Goal: Communication & Community: Answer question/provide support

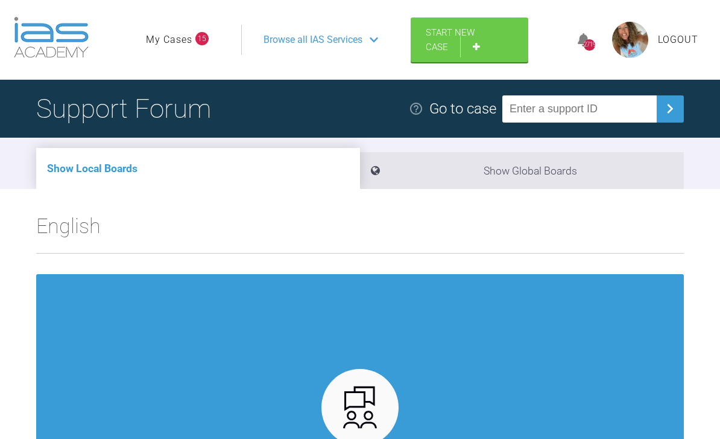
click at [370, 42] on div "Browse all IAS Services" at bounding box center [321, 40] width 136 height 30
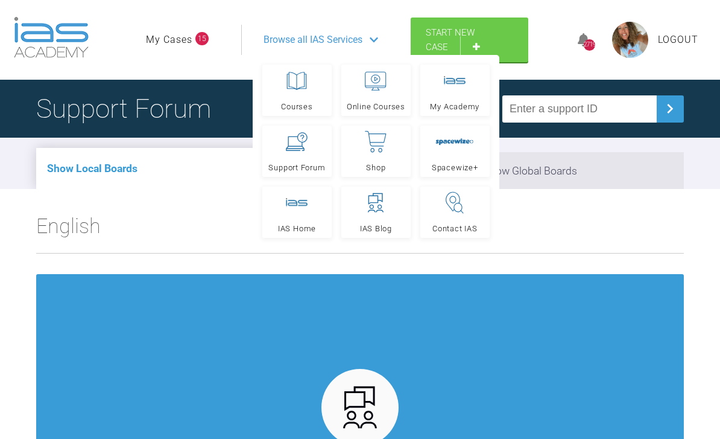
click at [191, 42] on link "My Cases" at bounding box center [169, 40] width 46 height 16
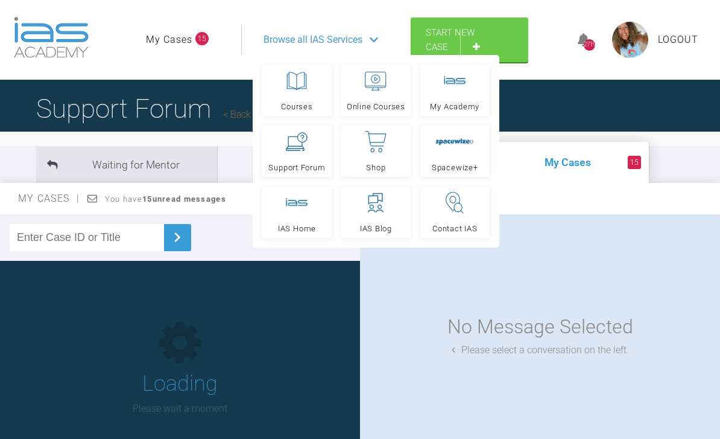
click at [191, 37] on link "My Cases" at bounding box center [169, 40] width 46 height 16
click at [184, 36] on link "My Cases" at bounding box center [169, 40] width 46 height 16
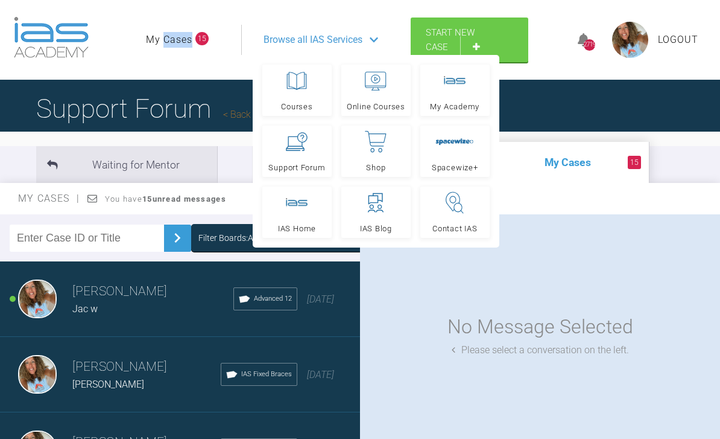
click at [307, 299] on span "23 days ago" at bounding box center [320, 298] width 27 height 11
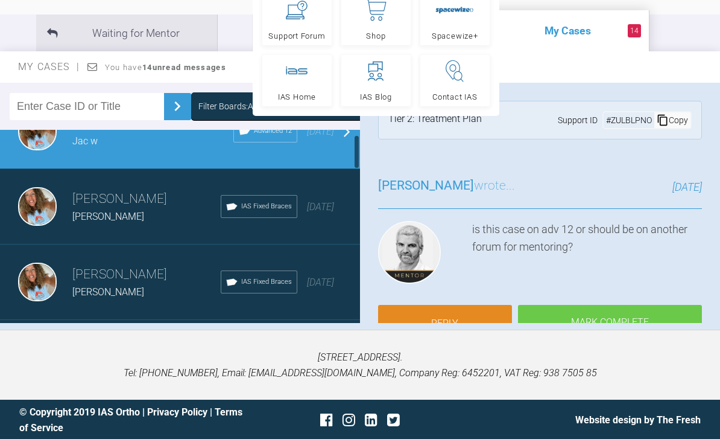
scroll to position [39, 0]
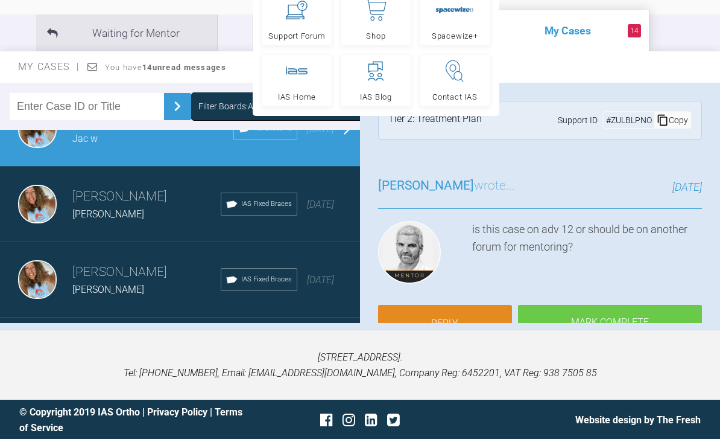
click at [322, 202] on div "23 days ago" at bounding box center [320, 205] width 27 height 16
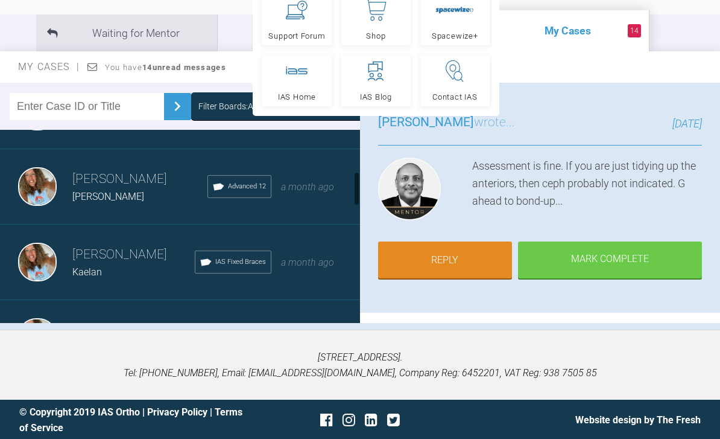
scroll to position [285, 0]
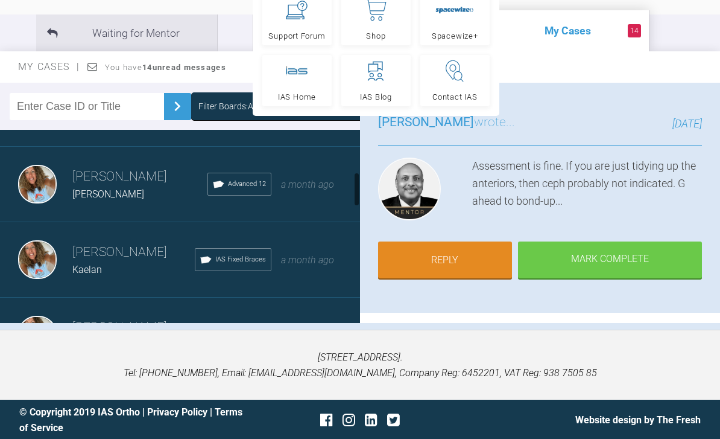
click at [330, 195] on div "Rebecca Lynne Williams Erin Advanced 12 a month ago" at bounding box center [180, 184] width 360 height 75
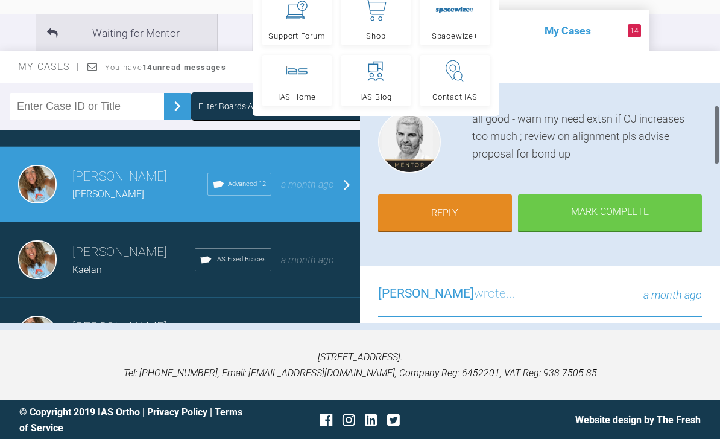
scroll to position [90, 0]
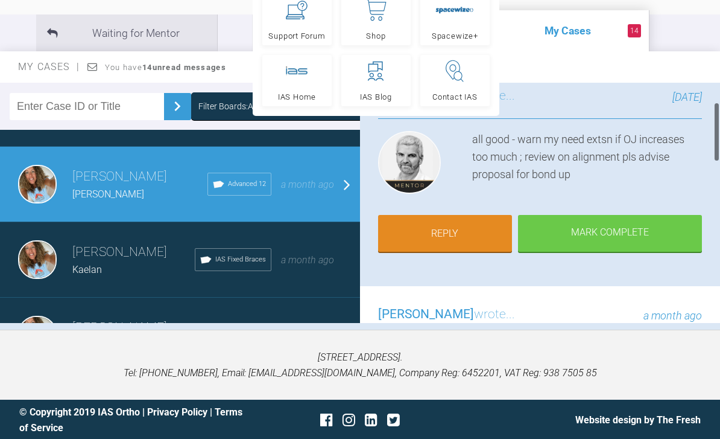
click at [472, 225] on link "Reply" at bounding box center [445, 233] width 134 height 37
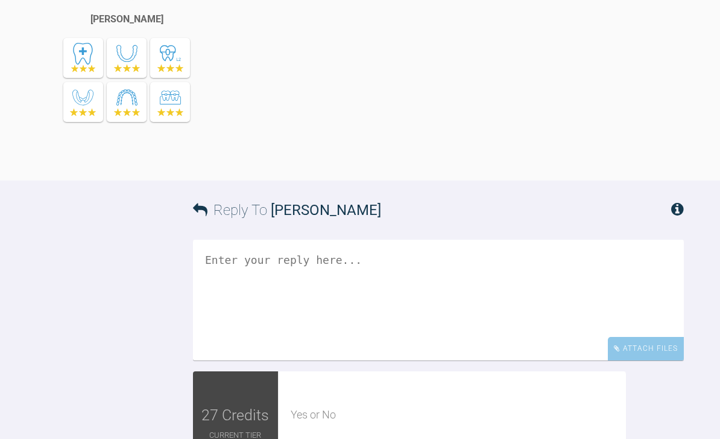
scroll to position [1381, 0]
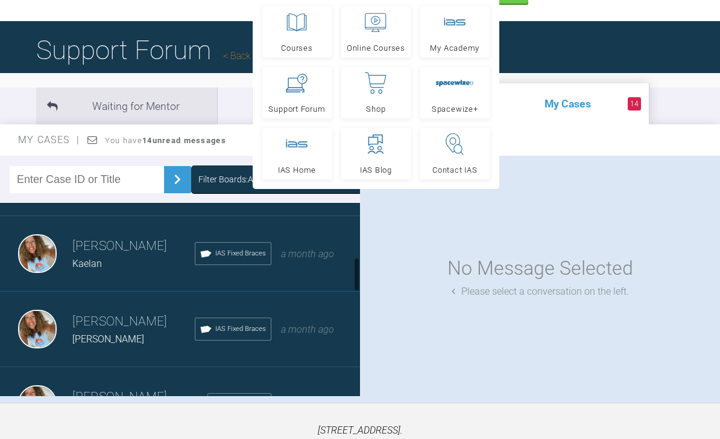
scroll to position [363, 0]
click at [324, 260] on span "a month ago" at bounding box center [307, 254] width 53 height 11
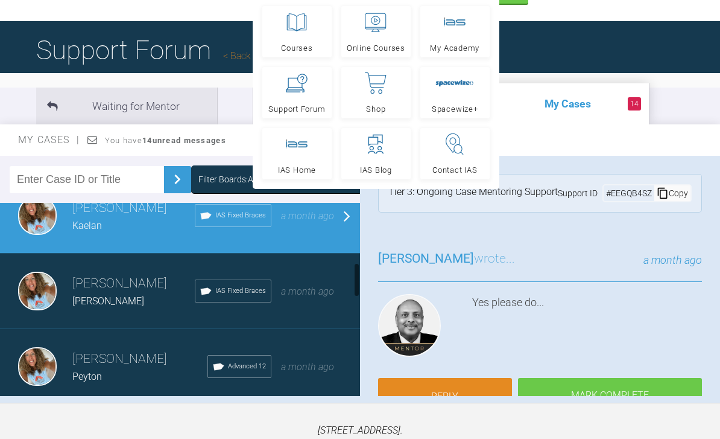
scroll to position [415, 0]
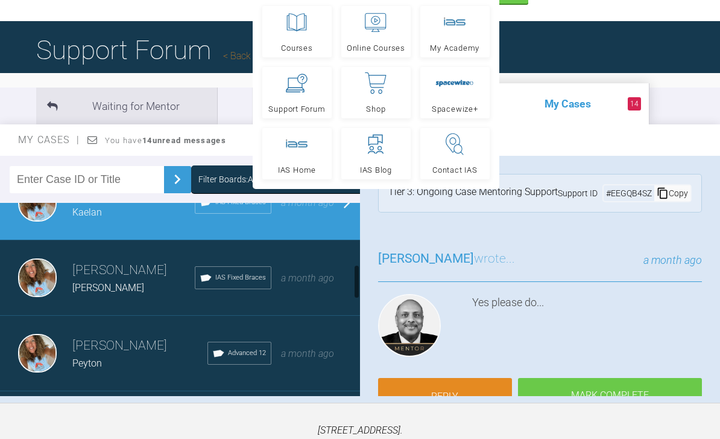
click at [302, 305] on div "Rebecca Lynne Williams Matthew b IAS Fixed Braces a month ago" at bounding box center [180, 277] width 360 height 75
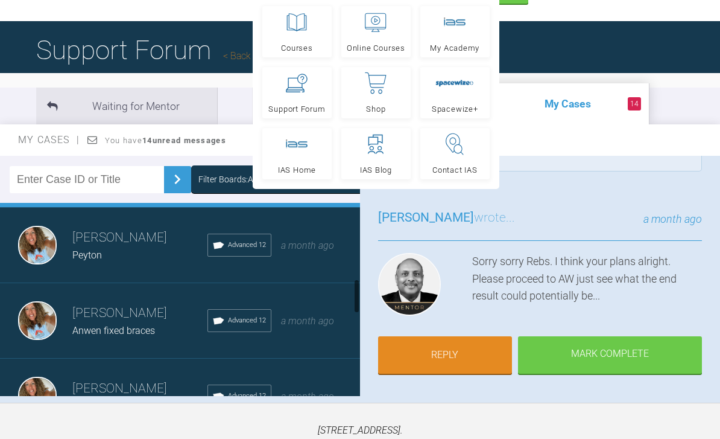
scroll to position [524, 0]
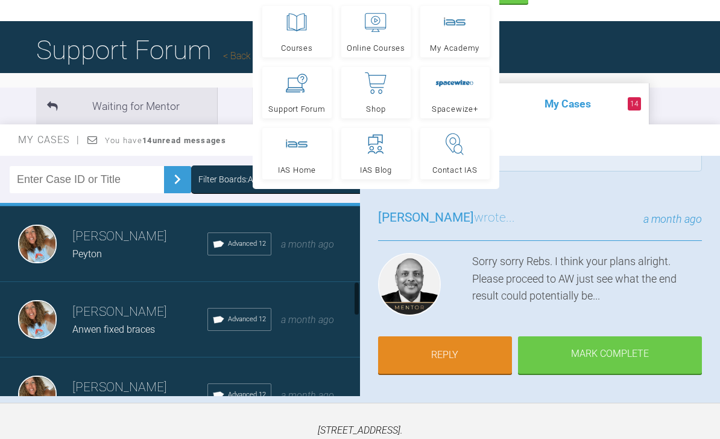
click at [305, 327] on div "Rebecca Lynne Williams Anwen fixed braces Advanced 12 a month ago" at bounding box center [180, 319] width 360 height 75
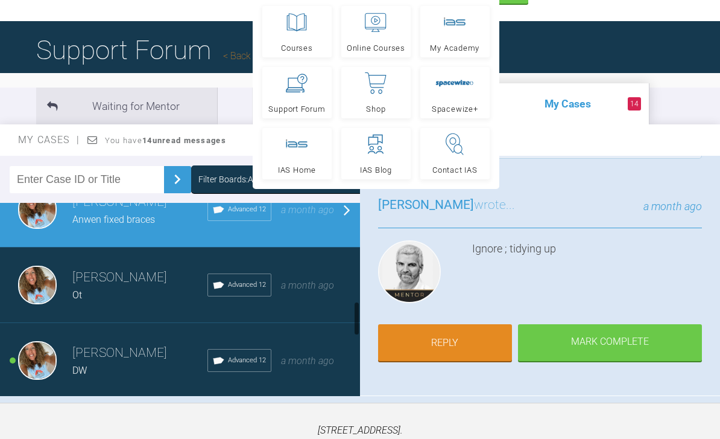
scroll to position [673, 0]
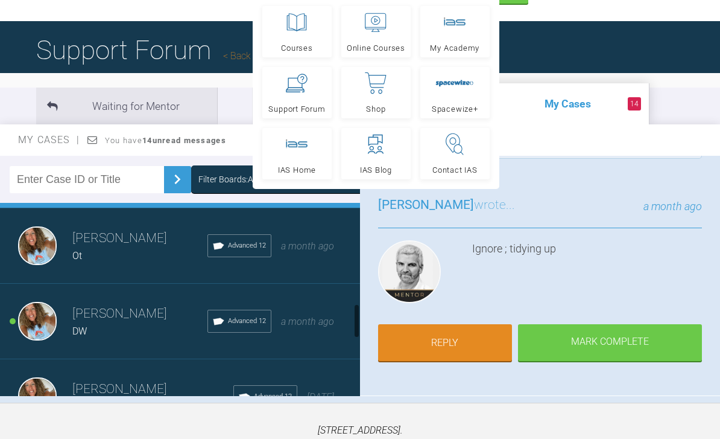
click at [332, 252] on div "a month ago" at bounding box center [307, 246] width 53 height 16
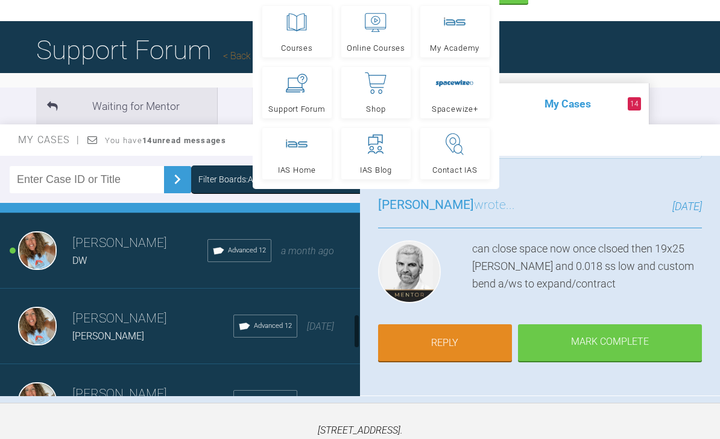
scroll to position [744, 0]
click at [325, 263] on div "Rebecca Lynne Williams DW Advanced 12 a month ago" at bounding box center [180, 249] width 360 height 75
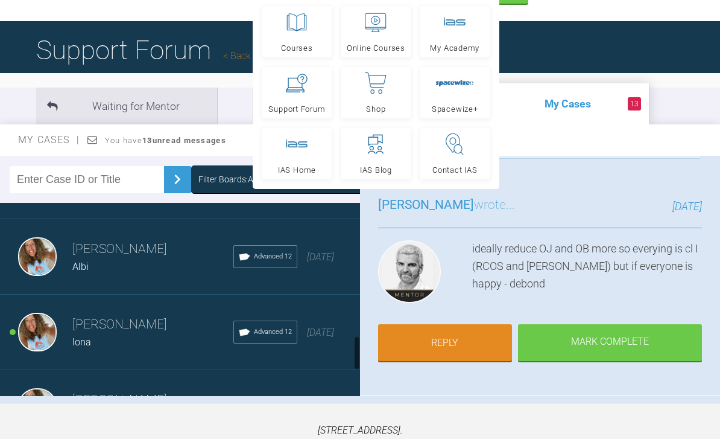
scroll to position [890, 0]
click at [332, 259] on span "3 months ago" at bounding box center [320, 255] width 27 height 11
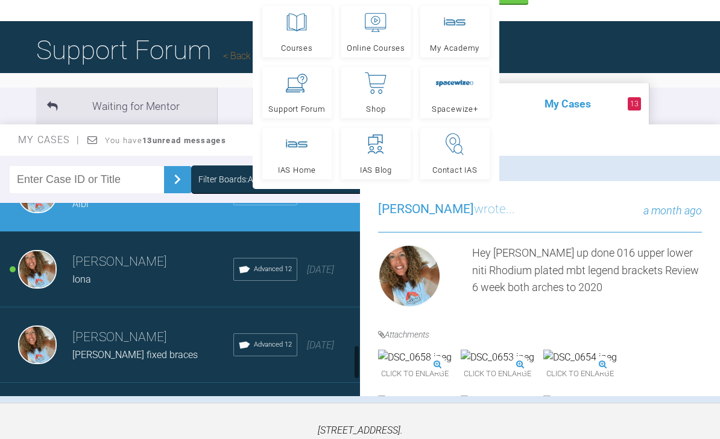
scroll to position [952, 0]
click at [337, 279] on div "Rebecca Lynne Williams Iona Advanced 12 3 months ago" at bounding box center [180, 268] width 360 height 75
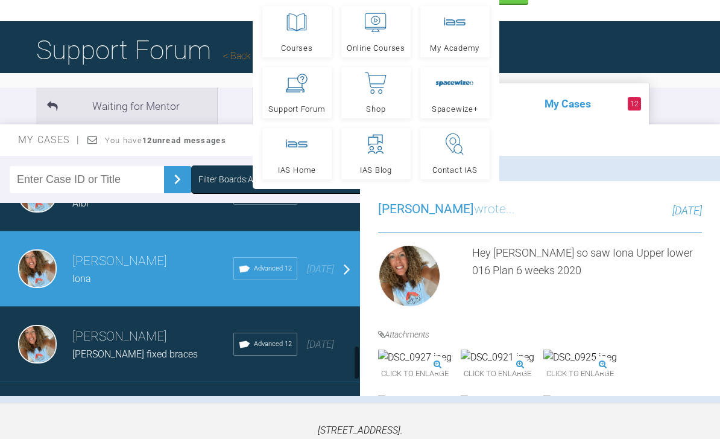
click at [329, 274] on span "3 months ago" at bounding box center [320, 268] width 27 height 11
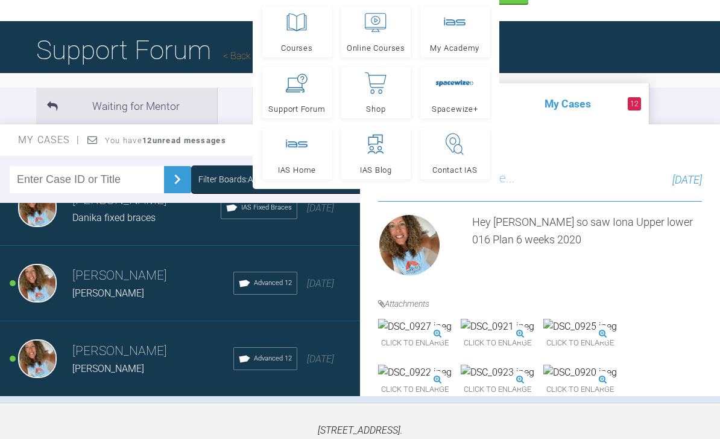
scroll to position [1314, 0]
click at [217, 420] on div "Load more" at bounding box center [180, 415] width 360 height 37
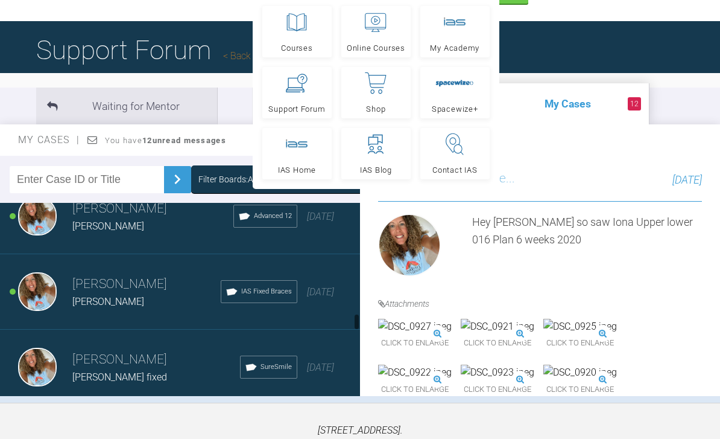
scroll to position [1452, 0]
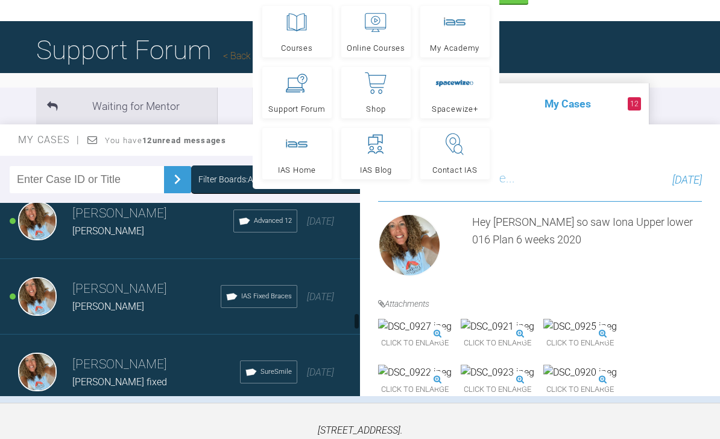
click at [328, 227] on span "3 months ago" at bounding box center [320, 220] width 27 height 11
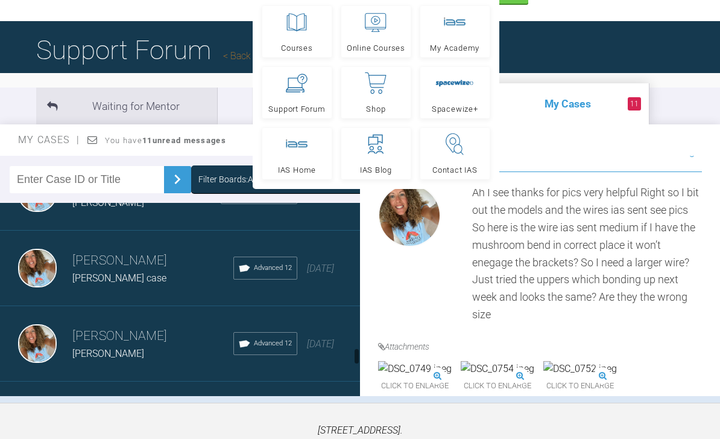
scroll to position [1936, 0]
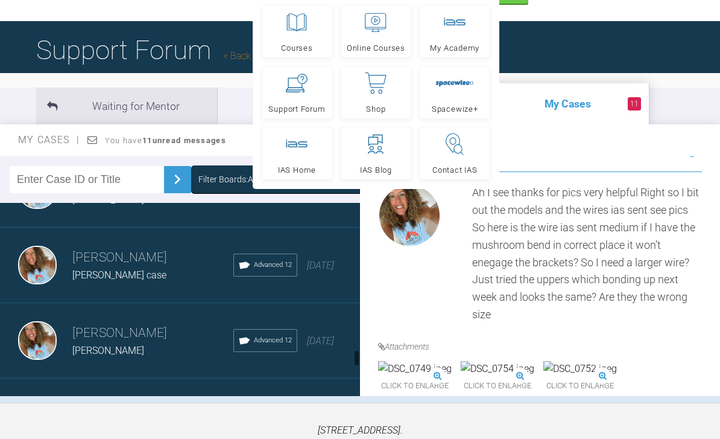
click at [318, 273] on div "6 months ago" at bounding box center [320, 266] width 27 height 16
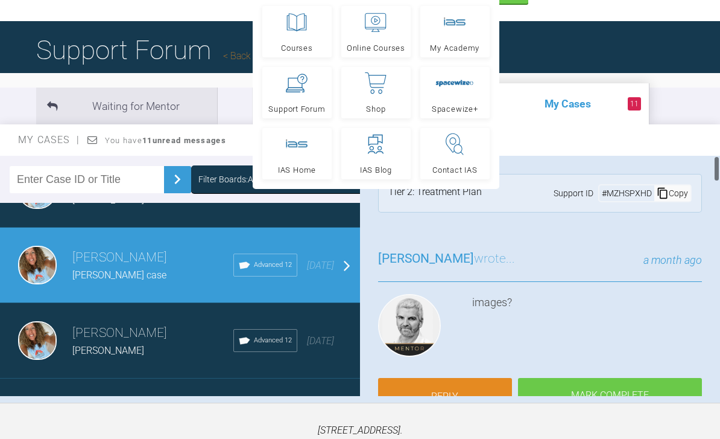
scroll to position [0, 0]
click at [460, 400] on link "Reply" at bounding box center [445, 396] width 134 height 37
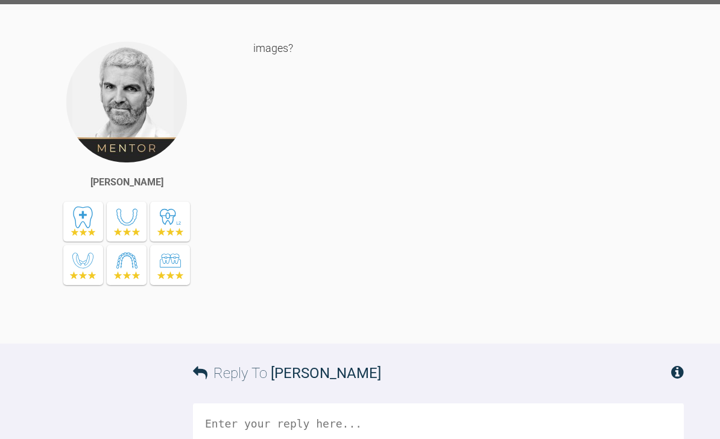
scroll to position [5209, 0]
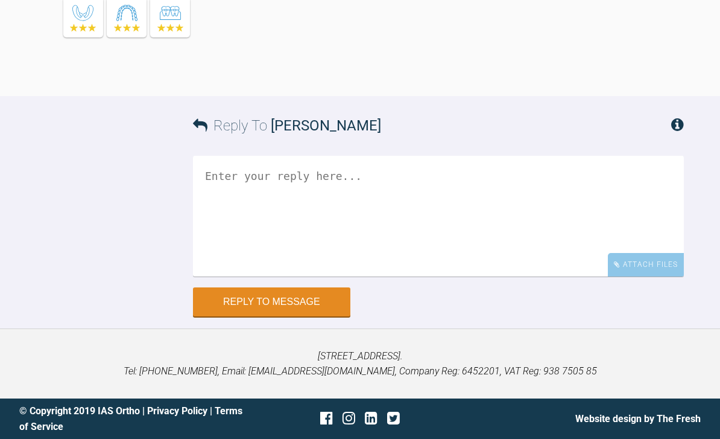
click at [645, 276] on div "Attach Files" at bounding box center [646, 265] width 76 height 24
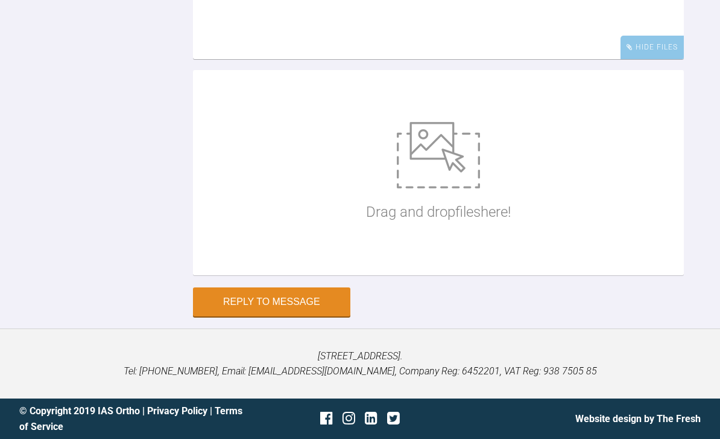
click at [448, 188] on img at bounding box center [438, 155] width 83 height 66
type input "C:\fakepath\DSC_0118.jpeg"
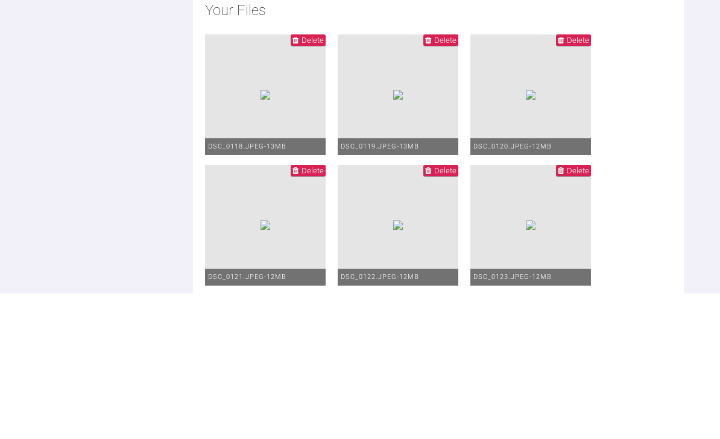
scroll to position [5354, 0]
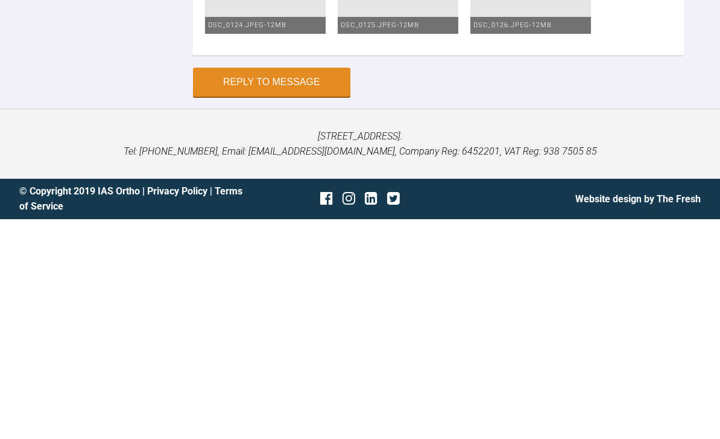
scroll to position [5885, 0]
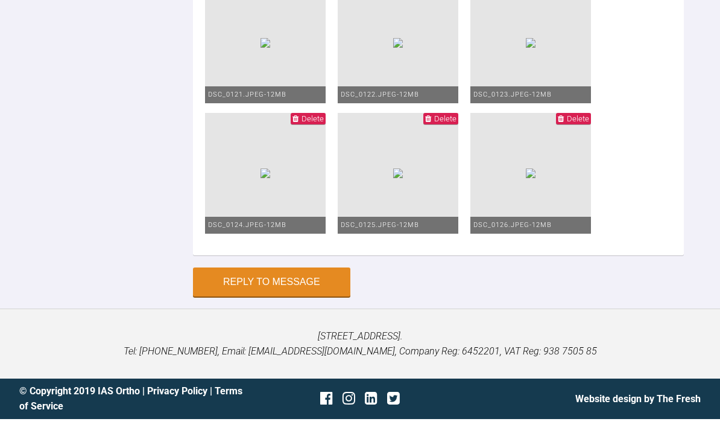
type textarea "So the ur1 has now erupted It’s the ul1 in cross bite Plan Ura with Adam’s clas…"
click at [573, 13] on span "Delete" at bounding box center [578, 8] width 22 height 9
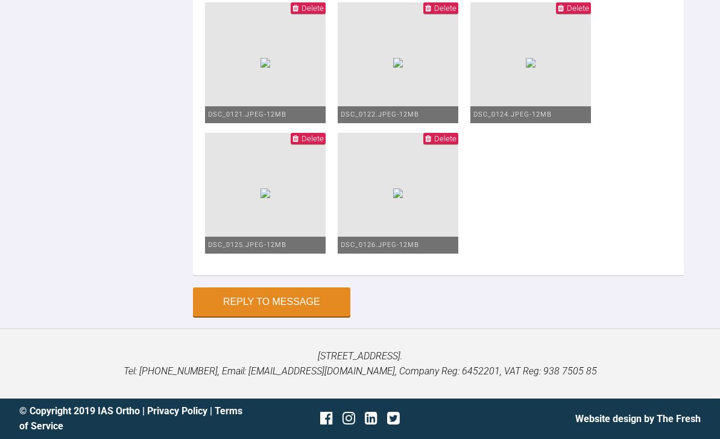
scroll to position [5903, 0]
click at [288, 316] on button "Reply to Message" at bounding box center [271, 301] width 157 height 29
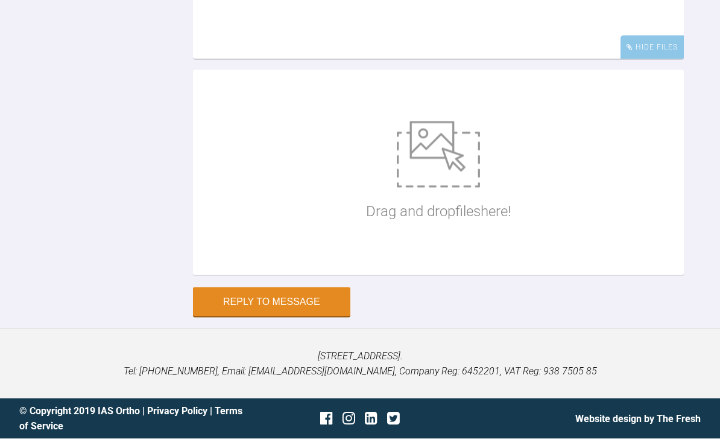
scroll to position [5764, 0]
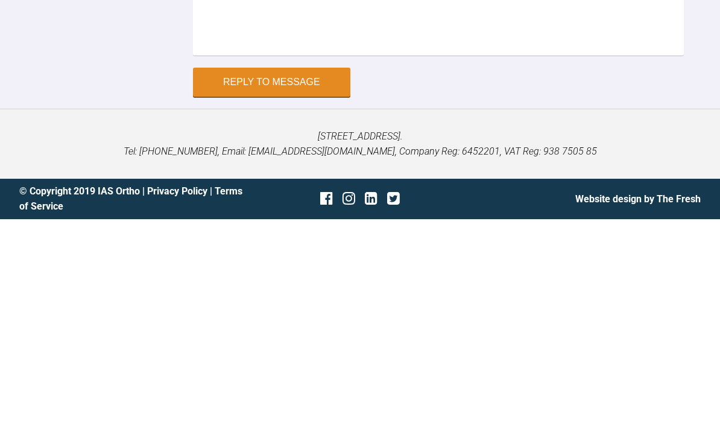
scroll to position [6098, 0]
type textarea "She can achieve edge edge also"
click at [309, 287] on button "Reply to Message" at bounding box center [271, 301] width 157 height 29
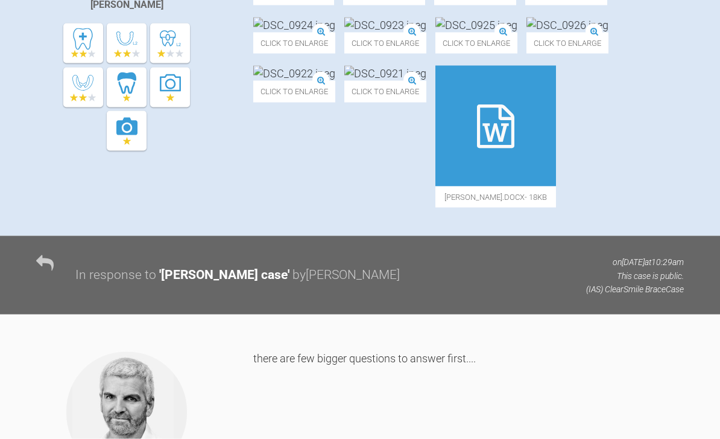
scroll to position [0, 0]
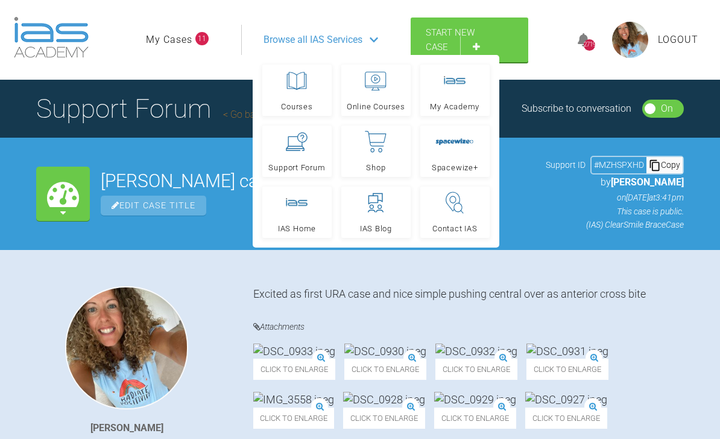
click at [478, 43] on link "Start New Case" at bounding box center [470, 39] width 118 height 45
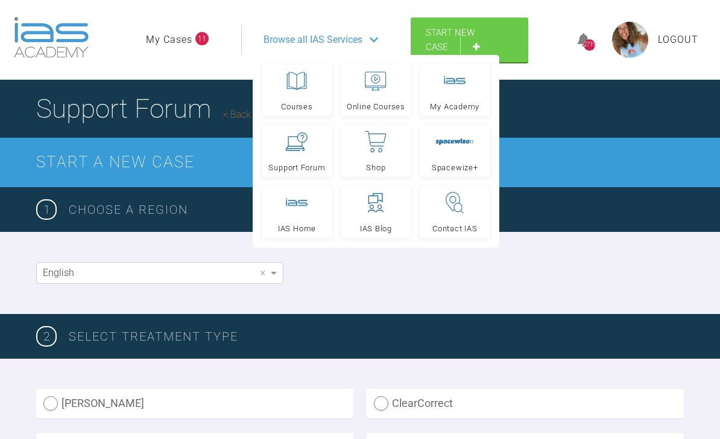
click at [299, 148] on icon at bounding box center [298, 141] width 22 height 19
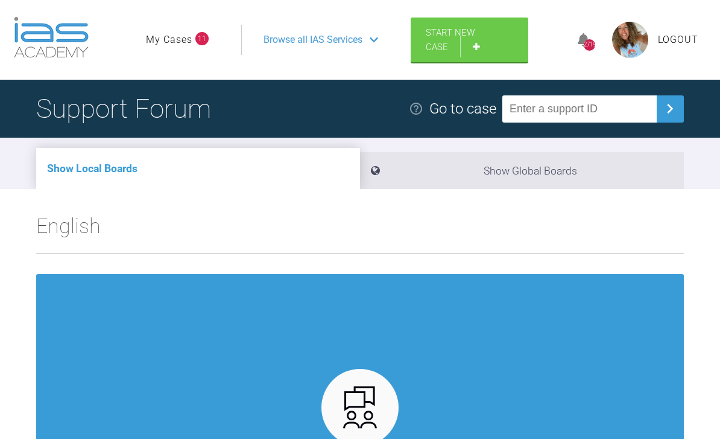
click at [470, 47] on link "Start New Case" at bounding box center [470, 39] width 118 height 45
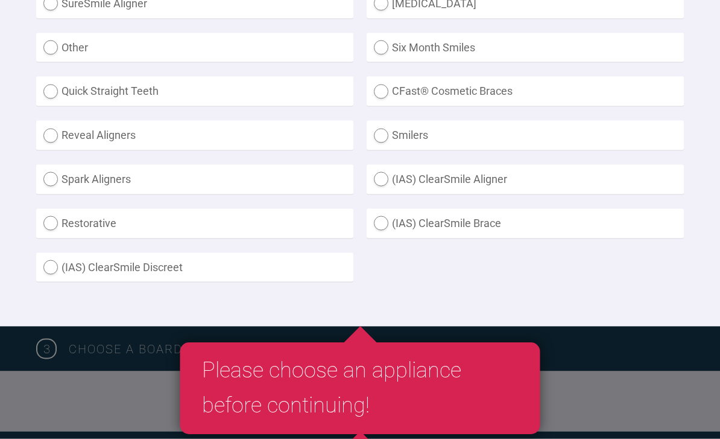
scroll to position [448, 0]
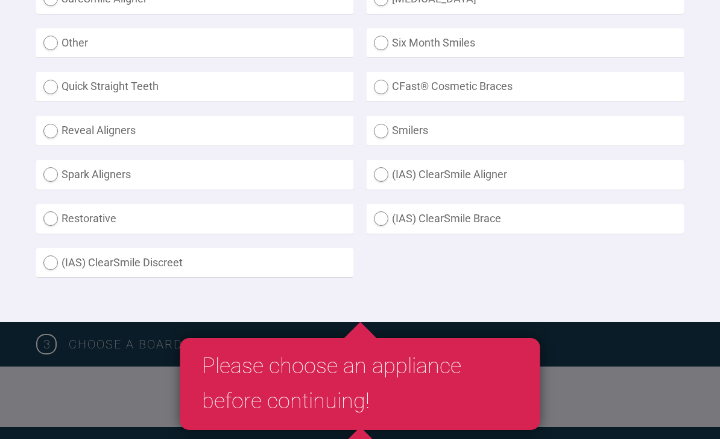
click at [379, 214] on label "(IAS) ClearSmile Brace" at bounding box center [525, 219] width 317 height 30
radio Brace "true"
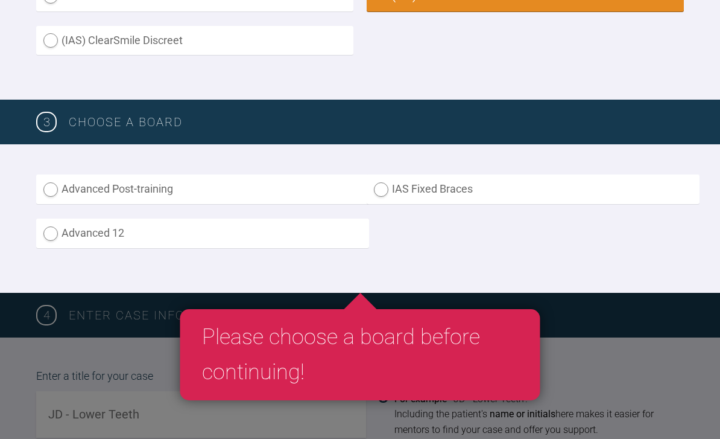
click at [385, 176] on label "IAS Fixed Braces" at bounding box center [533, 189] width 333 height 30
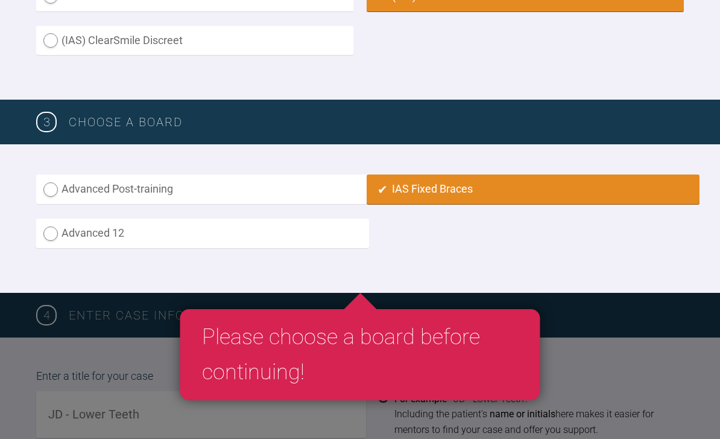
radio input "true"
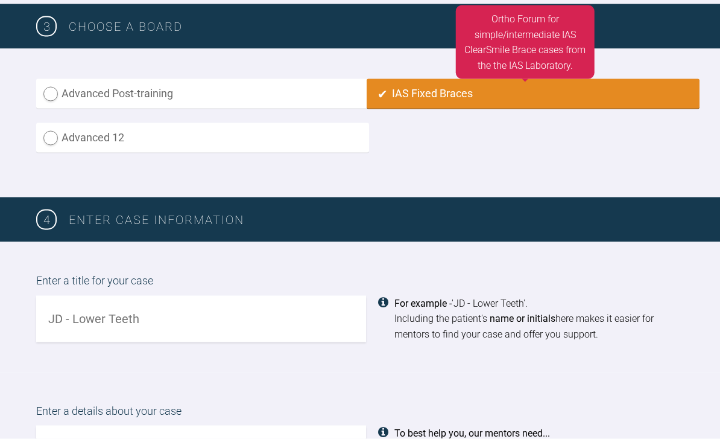
scroll to position [766, 0]
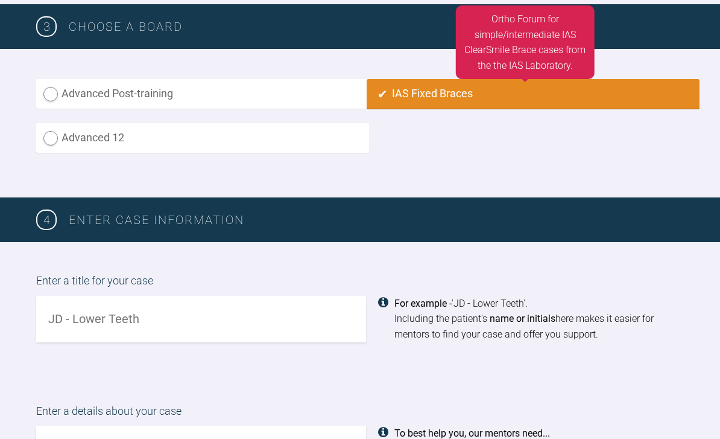
click at [295, 312] on input "text" at bounding box center [201, 319] width 330 height 46
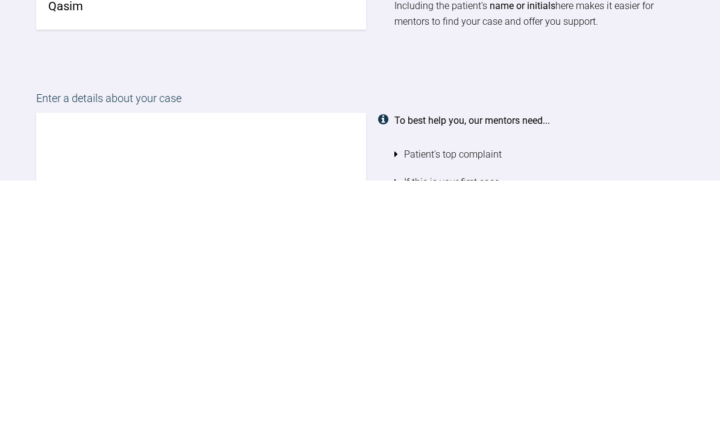
scroll to position [821, 0]
type input "Qasim"
click at [277, 370] on textarea at bounding box center [201, 439] width 330 height 138
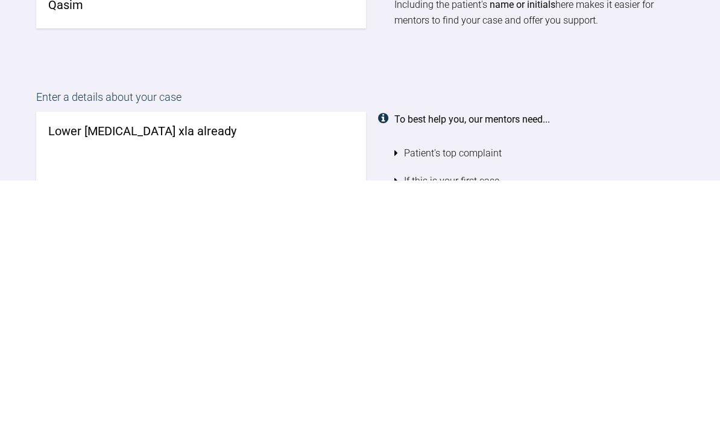
click at [227, 370] on textarea "Lower [MEDICAL_DATA] xla already" at bounding box center [201, 439] width 330 height 138
click at [47, 370] on textarea "Lower [MEDICAL_DATA] xla already so compromise case Non xla fixed case" at bounding box center [201, 439] width 330 height 138
click at [42, 370] on textarea "Lower [MEDICAL_DATA] xla already so compromise case Non xla fixed case" at bounding box center [201, 439] width 330 height 138
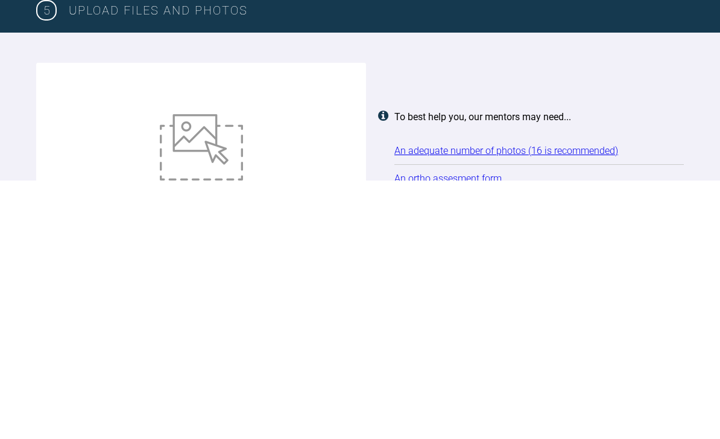
type textarea "Good afternoon 😀 Lower [MEDICAL_DATA] xla already so compromise case Non xla fi…"
click at [200, 372] on img at bounding box center [201, 405] width 83 height 66
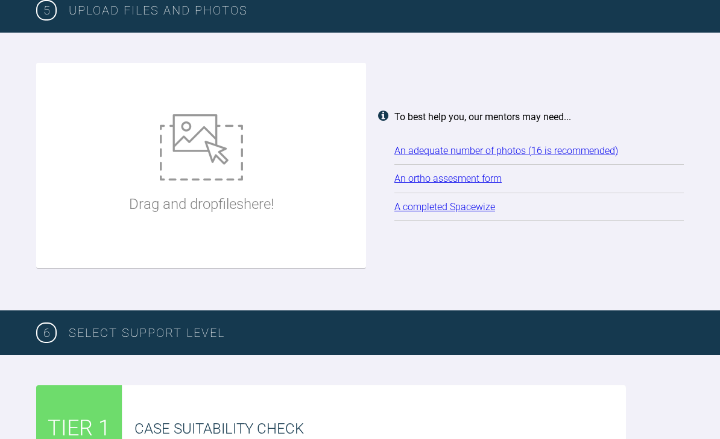
type input "C:\fakepath\DSC_0047.jpeg"
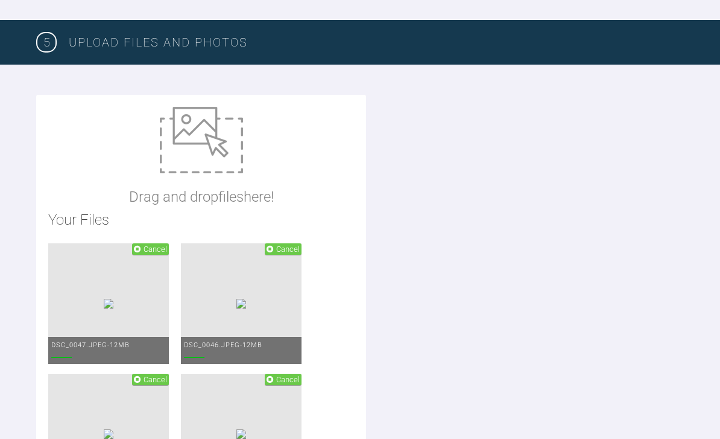
scroll to position [1573, 0]
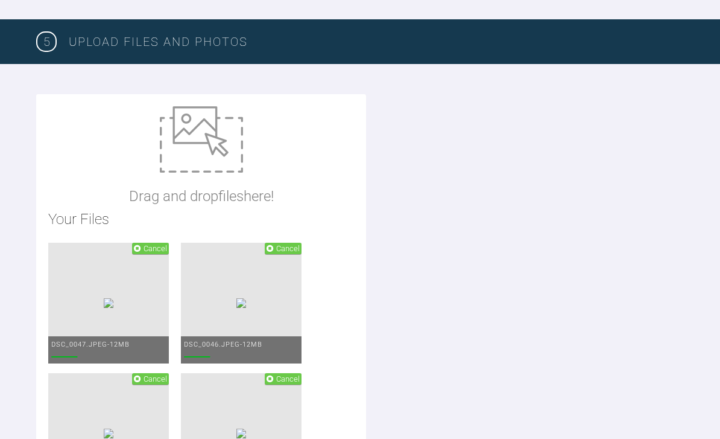
click at [206, 135] on img at bounding box center [201, 139] width 83 height 66
type input "C:\fakepath\Adp was I’m.docx"
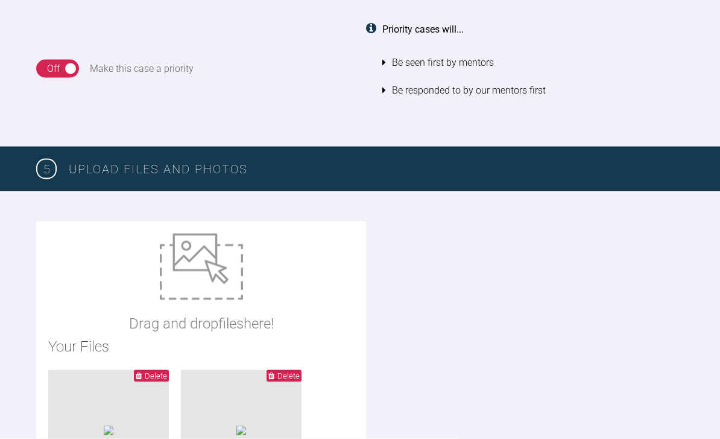
scroll to position [1511, 0]
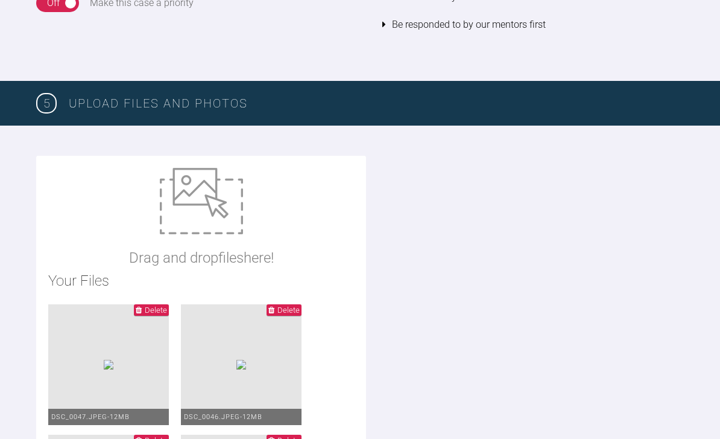
click at [218, 205] on img at bounding box center [201, 201] width 83 height 66
type input "C:\fakepath\IMG_4138.jpeg"
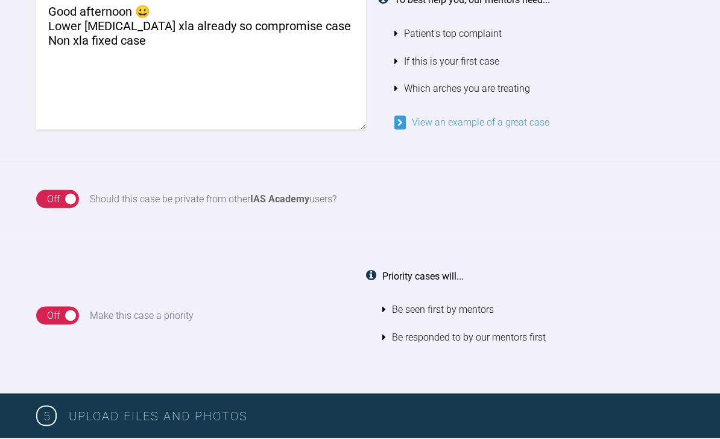
scroll to position [1199, 0]
